Goal: Information Seeking & Learning: Understand process/instructions

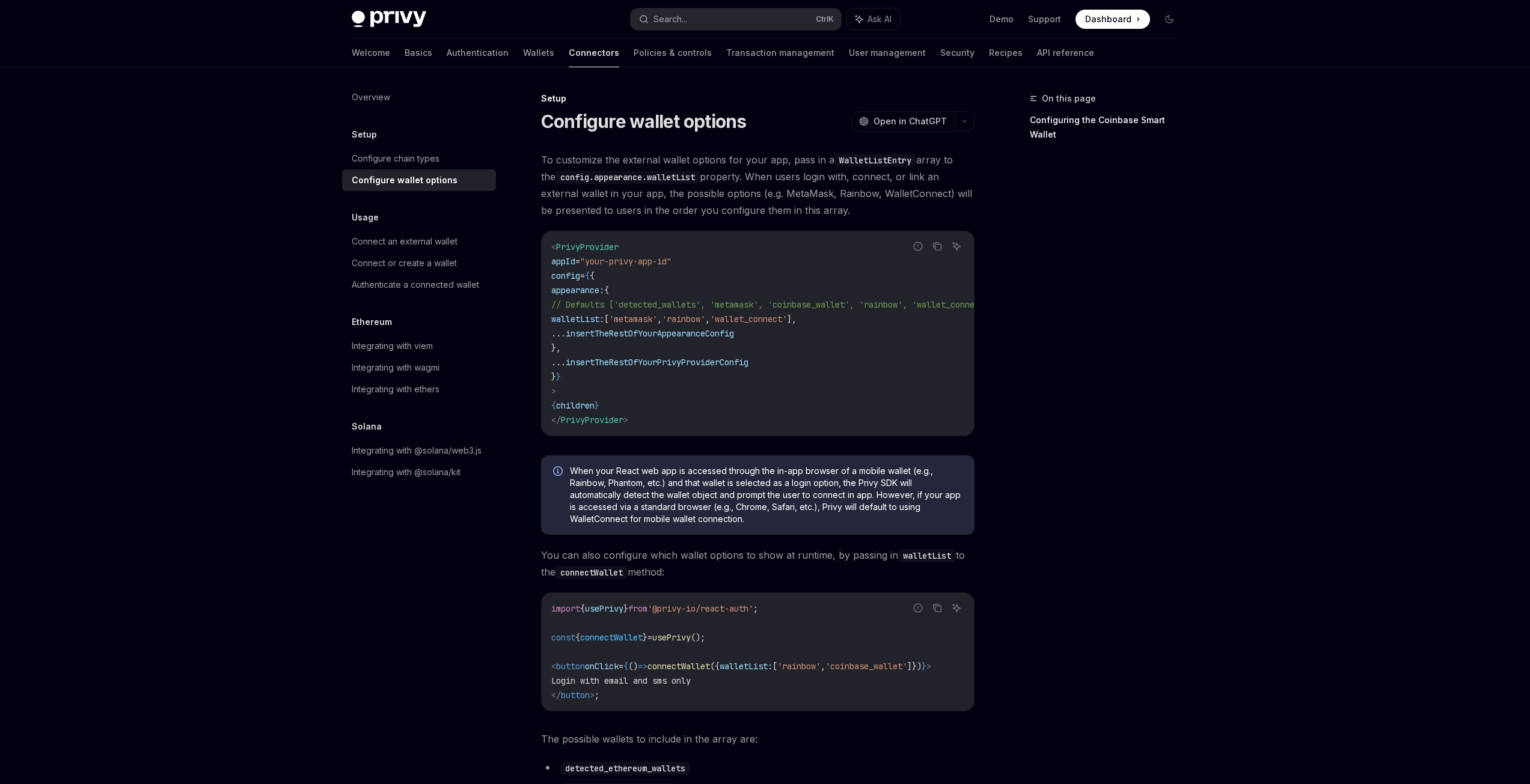
click at [664, 201] on span "To customize the external wallet options for your app, pass in a WalletListEntr…" at bounding box center [757, 185] width 434 height 67
click at [666, 197] on span "To customize the external wallet options for your app, pass in a WalletListEntr…" at bounding box center [757, 185] width 434 height 67
click at [666, 206] on span "To customize the external wallet options for your app, pass in a WalletListEntr…" at bounding box center [757, 185] width 434 height 67
click at [665, 205] on span "To customize the external wallet options for your app, pass in a WalletListEntr…" at bounding box center [757, 185] width 434 height 67
click at [676, 180] on code "config.appearance.walletList" at bounding box center [627, 177] width 145 height 13
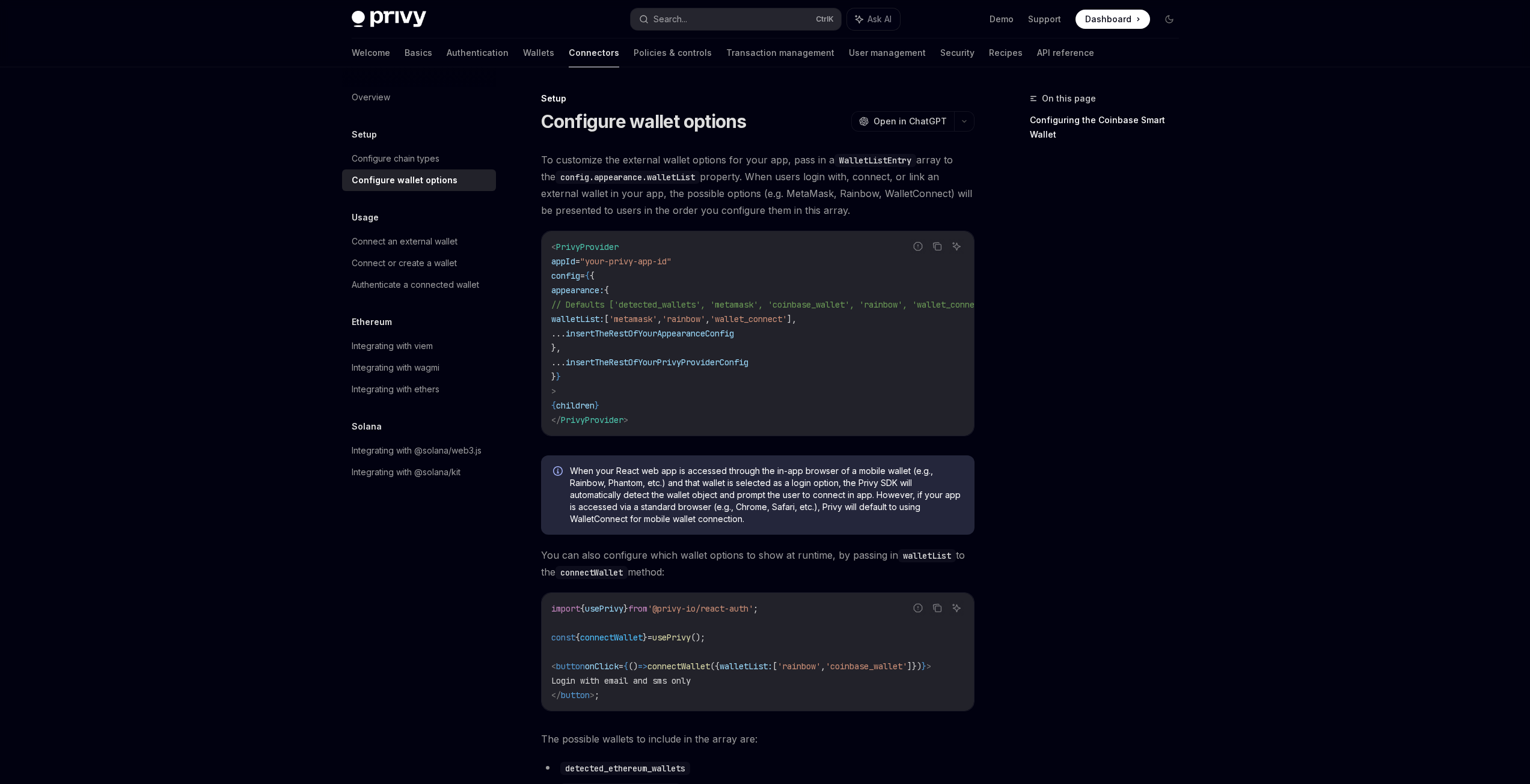
click at [672, 191] on span "To customize the external wallet options for your app, pass in a WalletListEntr…" at bounding box center [757, 185] width 434 height 67
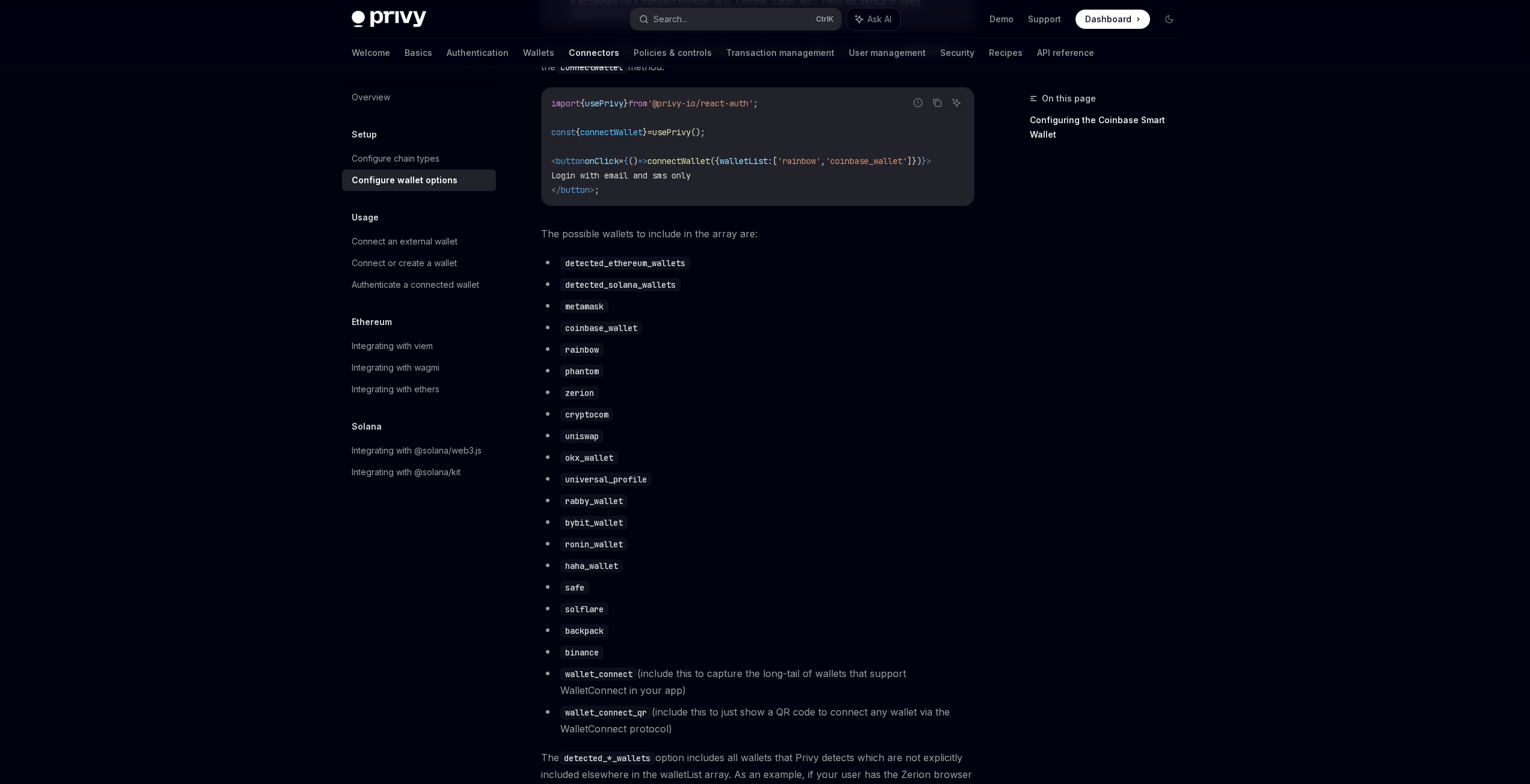
scroll to position [540, 0]
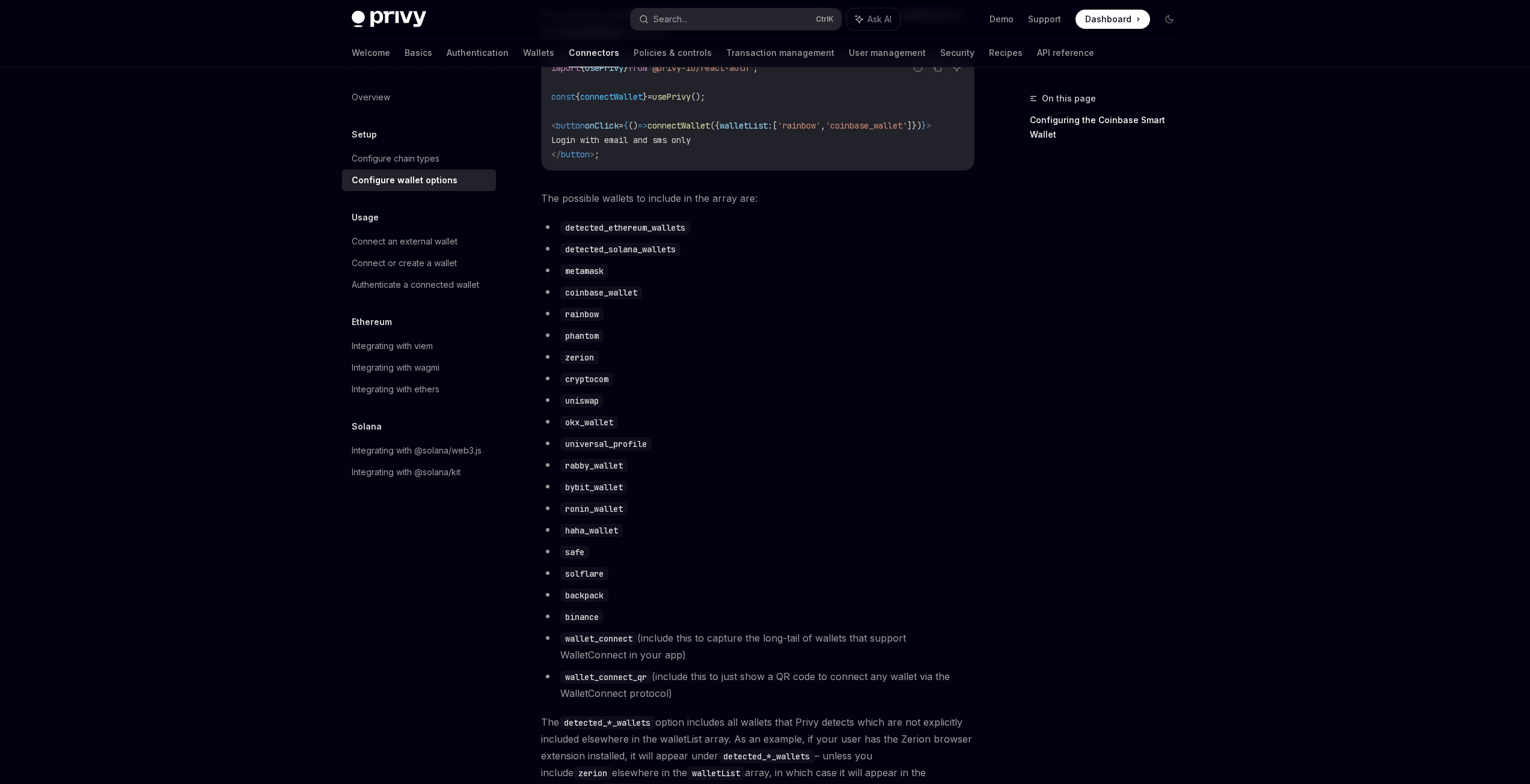
click at [1120, 377] on div "On this page Configuring the Coinbase Smart Wallet" at bounding box center [1097, 437] width 183 height 693
click at [831, 464] on ul "detected_ethereum_wallets detected_solana_wallets metamask coinbase_wallet rain…" at bounding box center [757, 460] width 434 height 483
drag, startPoint x: 566, startPoint y: 650, endPoint x: 635, endPoint y: 650, distance: 69.0
click at [635, 645] on code "wallet_connect" at bounding box center [598, 639] width 77 height 13
copy code "wallet_connect"
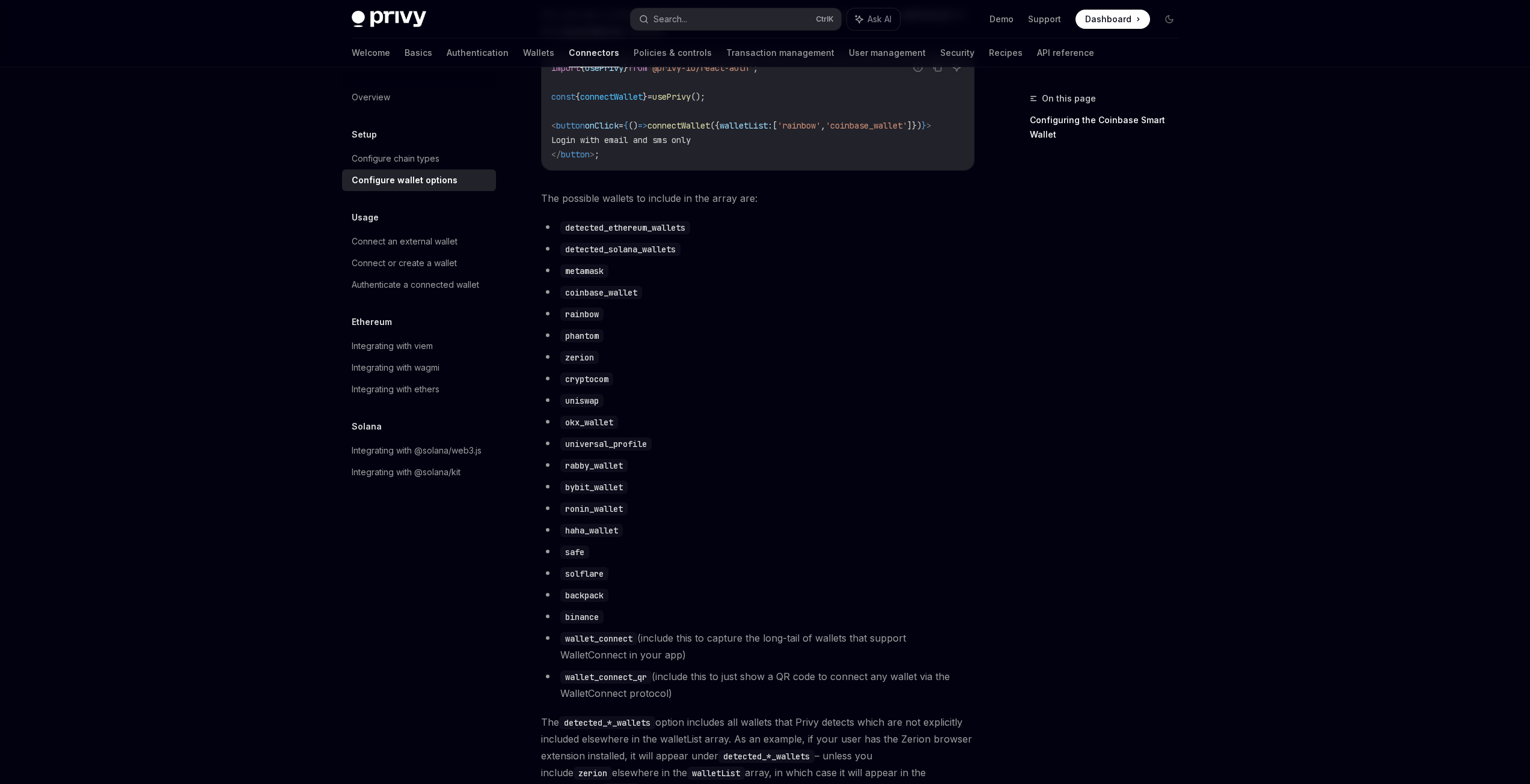
click at [739, 278] on li "metamask" at bounding box center [757, 270] width 434 height 16
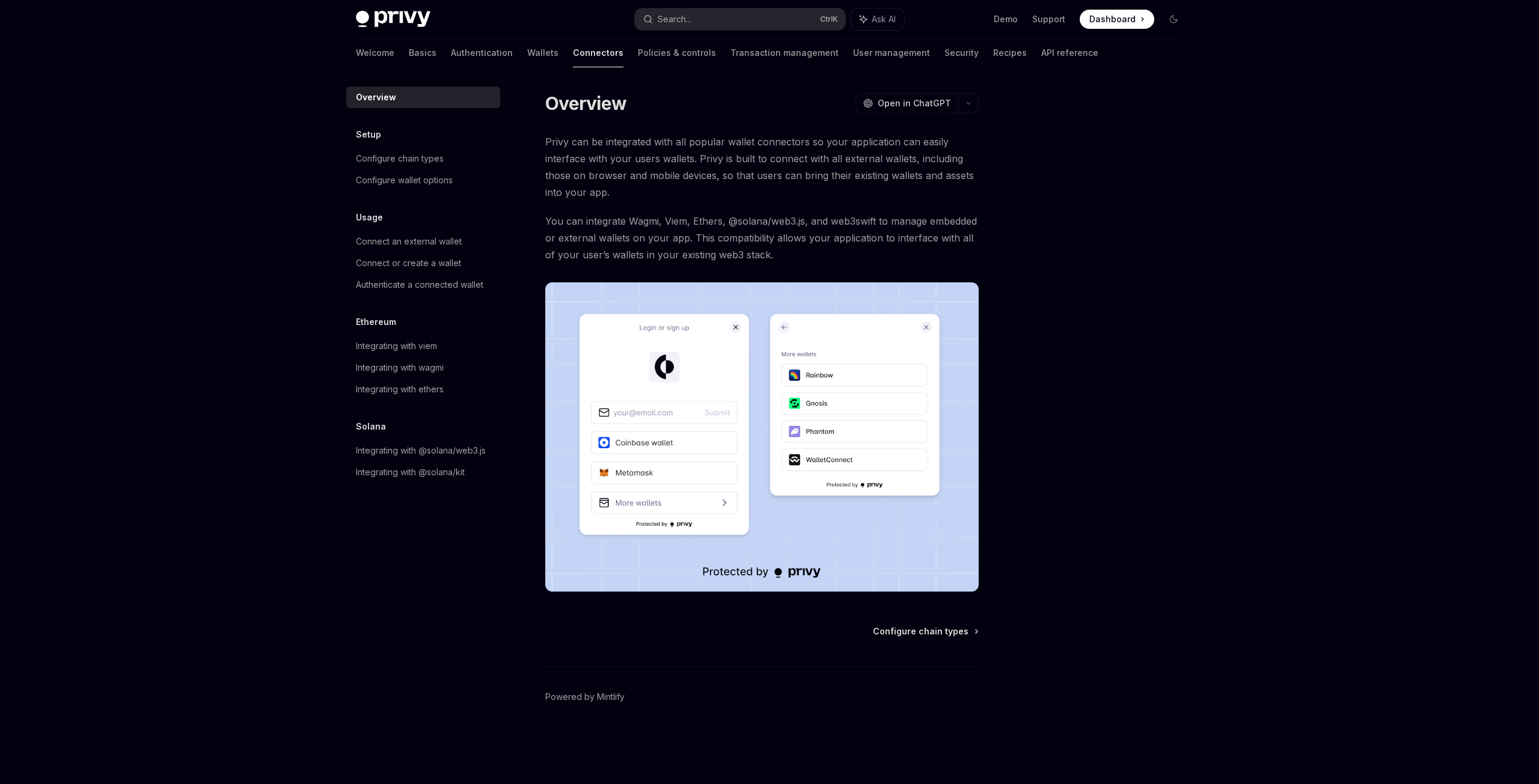
click at [851, 241] on span "You can integrate Wagmi, Viem, Ethers, @solana/web3.js, and web3swift to manage…" at bounding box center [762, 238] width 434 height 50
click at [414, 188] on link "Configure wallet options" at bounding box center [423, 180] width 154 height 21
type textarea "*"
